Goal: Transaction & Acquisition: Purchase product/service

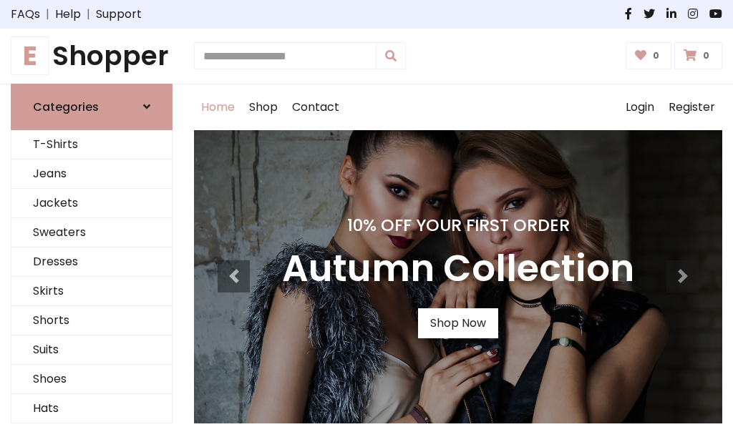
click at [366, 216] on h4 "10% Off Your First Order" at bounding box center [458, 225] width 352 height 20
click at [457, 323] on link "Shop Now" at bounding box center [458, 323] width 80 height 30
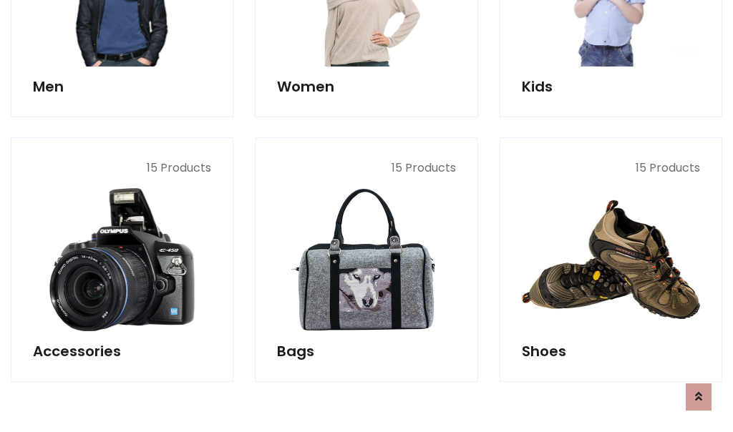
scroll to position [1427, 0]
